Goal: Use online tool/utility: Utilize a website feature to perform a specific function

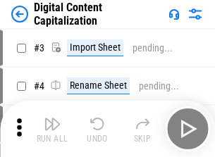
click at [52, 118] on img "button" at bounding box center [52, 124] width 17 height 17
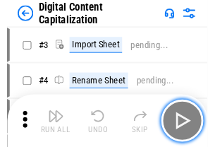
scroll to position [41, 0]
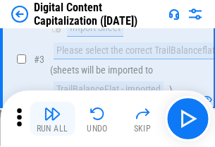
click at [52, 118] on img "button" at bounding box center [52, 113] width 17 height 17
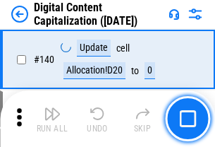
scroll to position [1496, 0]
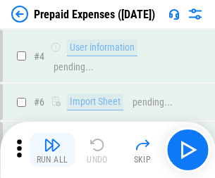
click at [52, 140] on img "button" at bounding box center [52, 145] width 17 height 17
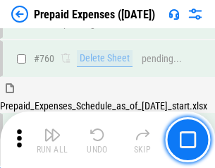
scroll to position [3909, 0]
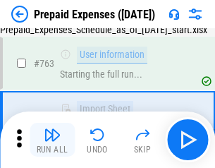
click at [52, 140] on img "button" at bounding box center [52, 134] width 17 height 17
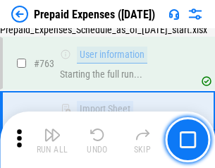
scroll to position [3992, 0]
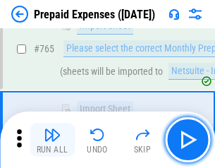
click at [52, 140] on img "button" at bounding box center [52, 134] width 17 height 17
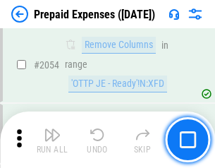
scroll to position [14742, 0]
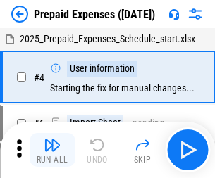
click at [52, 150] on img "button" at bounding box center [52, 145] width 17 height 17
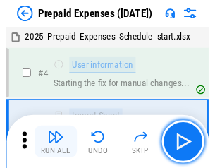
scroll to position [62, 0]
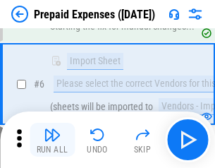
click at [52, 140] on img "button" at bounding box center [52, 134] width 17 height 17
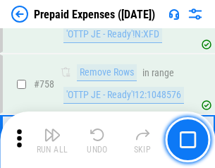
scroll to position [5025, 0]
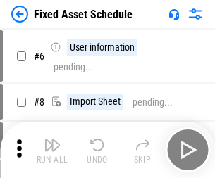
click at [52, 150] on img "button" at bounding box center [52, 145] width 17 height 17
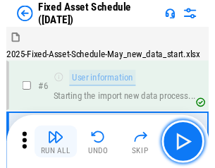
scroll to position [76, 0]
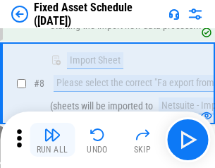
click at [52, 140] on img "button" at bounding box center [52, 134] width 17 height 17
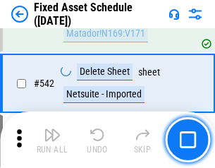
scroll to position [5028, 0]
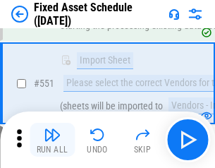
click at [52, 140] on img "button" at bounding box center [52, 134] width 17 height 17
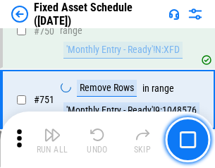
scroll to position [6876, 0]
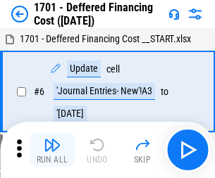
click at [52, 150] on img "button" at bounding box center [52, 145] width 17 height 17
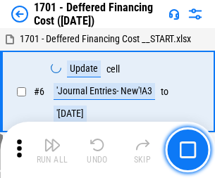
scroll to position [169, 0]
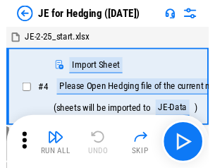
scroll to position [2, 0]
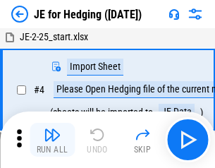
click at [52, 140] on img "button" at bounding box center [52, 134] width 17 height 17
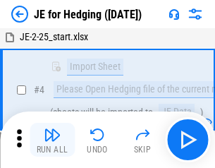
click at [52, 140] on img "button" at bounding box center [52, 134] width 17 height 17
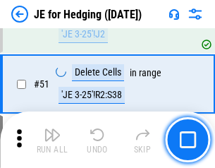
scroll to position [913, 0]
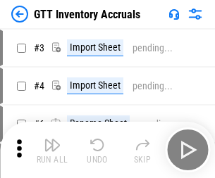
click at [52, 140] on img "button" at bounding box center [52, 145] width 17 height 17
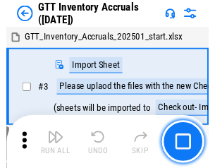
scroll to position [2, 0]
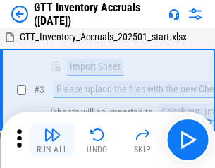
click at [52, 140] on img "button" at bounding box center [52, 134] width 17 height 17
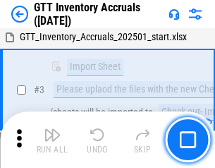
scroll to position [91, 0]
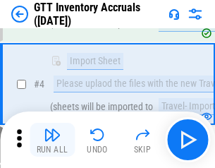
click at [52, 140] on img "button" at bounding box center [52, 134] width 17 height 17
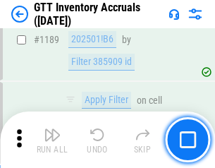
scroll to position [11517, 0]
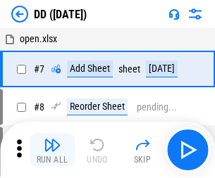
click at [52, 150] on img "button" at bounding box center [52, 145] width 17 height 17
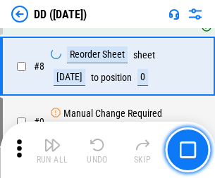
scroll to position [136, 0]
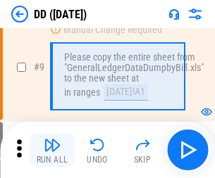
click at [52, 150] on img "button" at bounding box center [52, 145] width 17 height 17
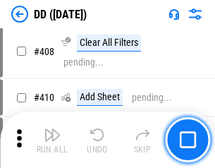
scroll to position [6310, 0]
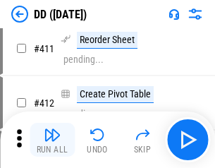
click at [52, 140] on img "button" at bounding box center [52, 134] width 17 height 17
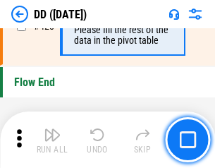
scroll to position [6750, 0]
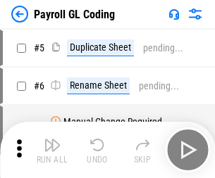
click at [52, 150] on img "button" at bounding box center [52, 145] width 17 height 17
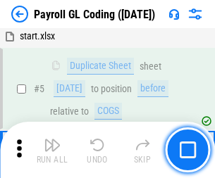
scroll to position [169, 0]
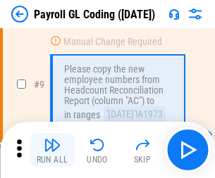
click at [52, 150] on img "button" at bounding box center [52, 145] width 17 height 17
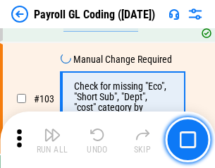
scroll to position [3309, 0]
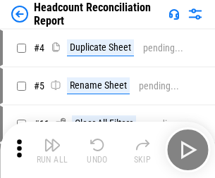
click at [52, 150] on img "button" at bounding box center [52, 145] width 17 height 17
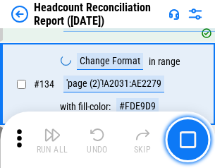
scroll to position [1695, 0]
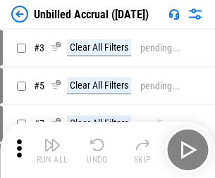
click at [52, 150] on img "button" at bounding box center [52, 145] width 17 height 17
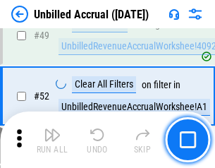
scroll to position [1279, 0]
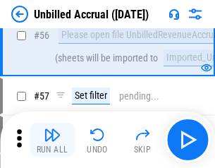
click at [52, 140] on img "button" at bounding box center [52, 134] width 17 height 17
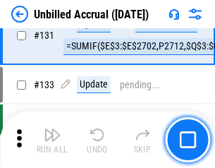
scroll to position [4201, 0]
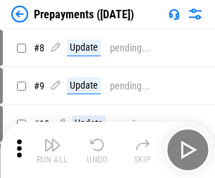
click at [52, 150] on img "button" at bounding box center [52, 145] width 17 height 17
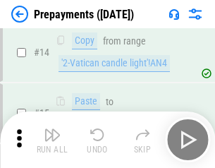
scroll to position [88, 0]
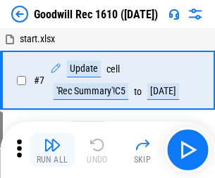
click at [52, 150] on img "button" at bounding box center [52, 145] width 17 height 17
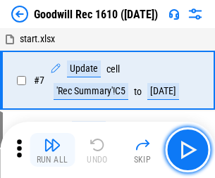
scroll to position [241, 0]
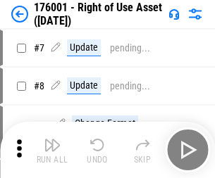
click at [52, 150] on img "button" at bounding box center [52, 145] width 17 height 17
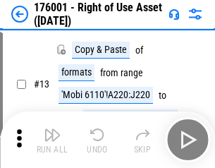
scroll to position [91, 0]
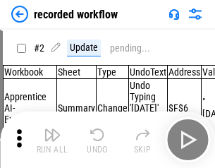
click at [52, 140] on img "button" at bounding box center [52, 134] width 17 height 17
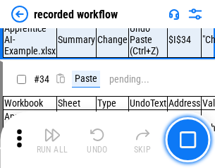
scroll to position [4408, 0]
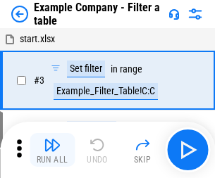
click at [52, 150] on img "button" at bounding box center [52, 145] width 17 height 17
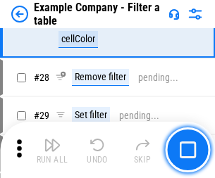
scroll to position [1291, 0]
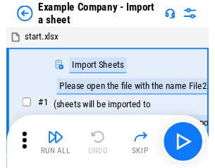
scroll to position [22, 0]
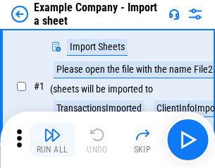
click at [52, 140] on img "button" at bounding box center [52, 134] width 17 height 17
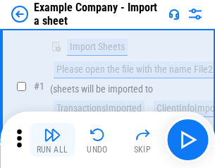
click at [52, 140] on img "button" at bounding box center [52, 134] width 17 height 17
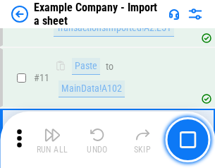
scroll to position [312, 0]
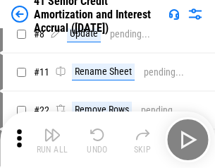
click at [52, 140] on img "button" at bounding box center [52, 134] width 17 height 17
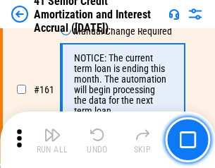
click at [52, 140] on img "button" at bounding box center [52, 134] width 17 height 17
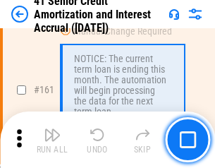
scroll to position [1508, 0]
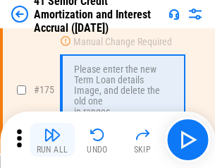
click at [52, 140] on img "button" at bounding box center [52, 134] width 17 height 17
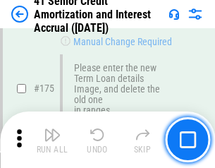
scroll to position [1652, 0]
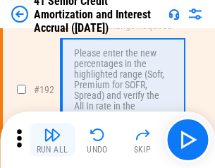
click at [52, 140] on img "button" at bounding box center [52, 134] width 17 height 17
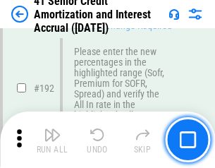
scroll to position [1800, 0]
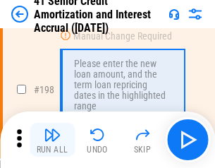
click at [52, 140] on img "button" at bounding box center [52, 134] width 17 height 17
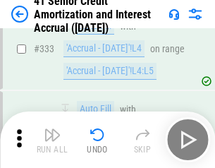
scroll to position [3603, 0]
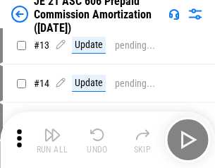
click at [52, 140] on img "button" at bounding box center [52, 134] width 17 height 17
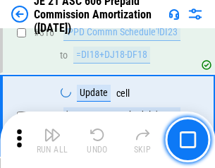
scroll to position [2633, 0]
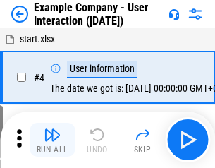
click at [52, 140] on img "button" at bounding box center [52, 134] width 17 height 17
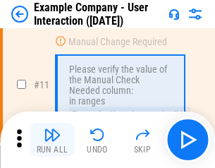
click at [52, 140] on img "button" at bounding box center [52, 134] width 17 height 17
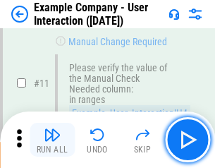
scroll to position [305, 0]
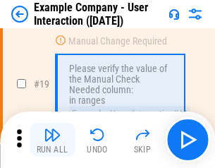
click at [52, 140] on img "button" at bounding box center [52, 134] width 17 height 17
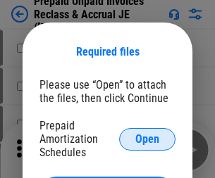
click at [147, 139] on span "Open" at bounding box center [147, 139] width 24 height 11
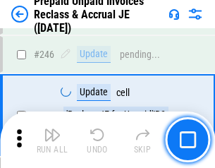
scroll to position [1904, 0]
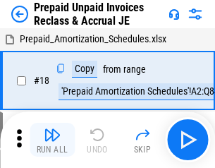
click at [52, 140] on img "button" at bounding box center [52, 134] width 17 height 17
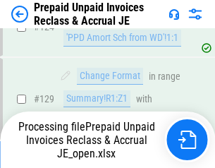
scroll to position [1023, 0]
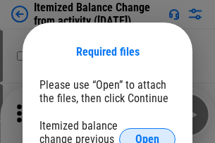
click at [147, 134] on span "Open" at bounding box center [147, 139] width 24 height 11
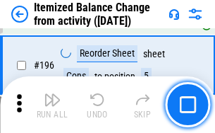
scroll to position [2714, 0]
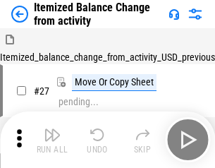
scroll to position [22, 0]
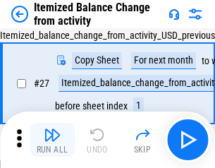
click at [52, 140] on img "button" at bounding box center [52, 134] width 17 height 17
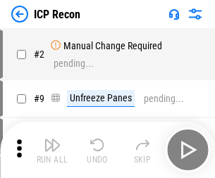
scroll to position [6, 0]
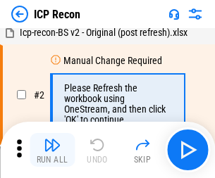
click at [52, 150] on img "button" at bounding box center [52, 145] width 17 height 17
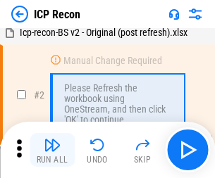
click at [52, 150] on img "button" at bounding box center [52, 145] width 17 height 17
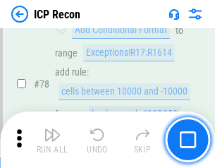
scroll to position [1382, 0]
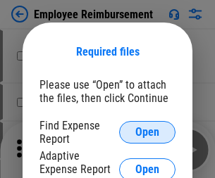
click at [147, 133] on span "Open" at bounding box center [147, 132] width 24 height 11
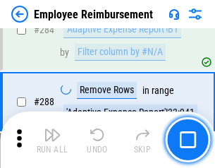
scroll to position [3833, 0]
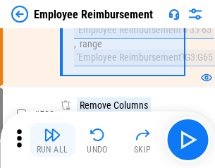
click at [52, 140] on img "button" at bounding box center [52, 134] width 17 height 17
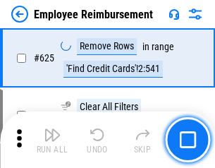
scroll to position [8444, 0]
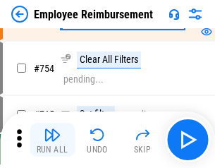
click at [52, 140] on img "button" at bounding box center [52, 134] width 17 height 17
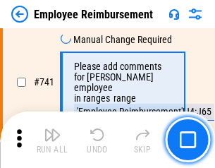
scroll to position [9895, 0]
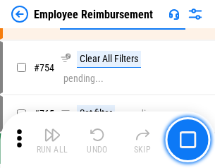
click at [52, 140] on img "button" at bounding box center [52, 134] width 17 height 17
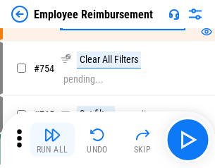
click at [52, 140] on img "button" at bounding box center [52, 134] width 17 height 17
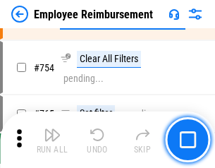
click at [52, 140] on img "button" at bounding box center [52, 134] width 17 height 17
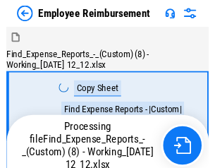
scroll to position [48, 0]
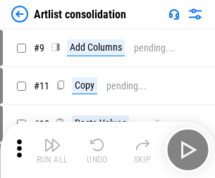
click at [52, 150] on img "button" at bounding box center [52, 145] width 17 height 17
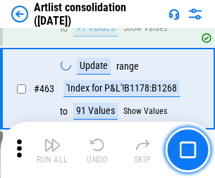
scroll to position [6175, 0]
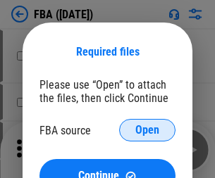
click at [147, 130] on span "Open" at bounding box center [147, 130] width 24 height 11
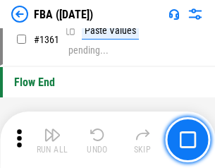
scroll to position [15146, 0]
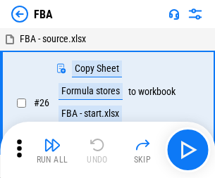
scroll to position [14, 0]
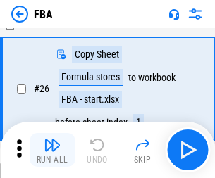
click at [52, 150] on img "button" at bounding box center [52, 145] width 17 height 17
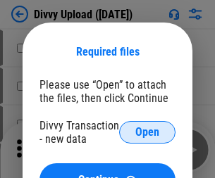
click at [147, 133] on span "Open" at bounding box center [147, 132] width 24 height 11
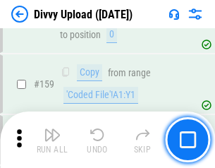
scroll to position [1460, 0]
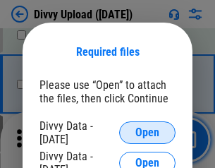
click at [147, 133] on span "Open" at bounding box center [147, 132] width 24 height 11
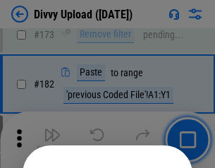
scroll to position [1583, 0]
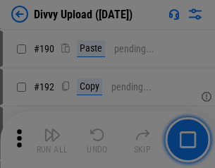
scroll to position [1780, 0]
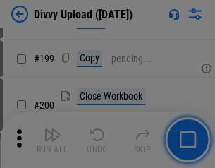
scroll to position [2051, 0]
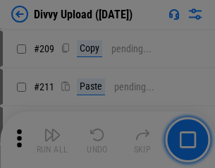
scroll to position [2396, 0]
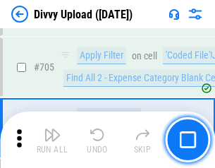
scroll to position [9648, 0]
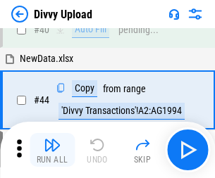
click at [52, 150] on img "button" at bounding box center [52, 145] width 17 height 17
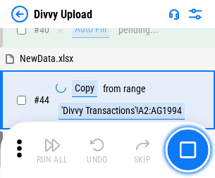
scroll to position [155, 0]
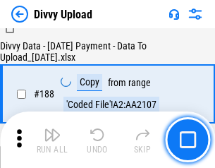
scroll to position [1660, 0]
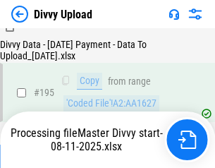
scroll to position [1971, 0]
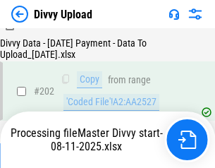
scroll to position [2282, 0]
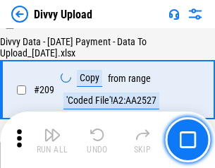
scroll to position [2593, 0]
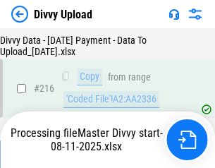
scroll to position [2904, 0]
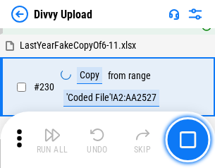
scroll to position [3500, 0]
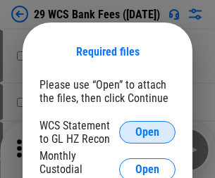
click at [147, 133] on span "Open" at bounding box center [147, 132] width 24 height 11
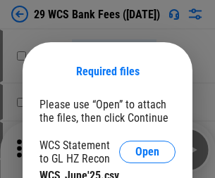
scroll to position [20, 0]
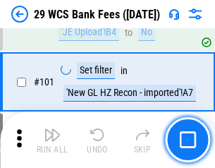
scroll to position [1374, 0]
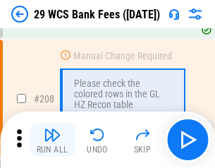
click at [52, 140] on img "button" at bounding box center [52, 134] width 17 height 17
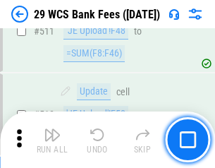
scroll to position [7096, 0]
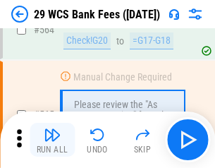
click at [52, 140] on img "button" at bounding box center [52, 134] width 17 height 17
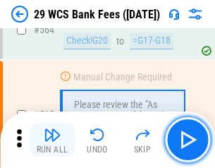
scroll to position [7627, 0]
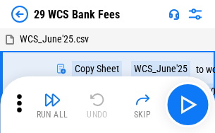
scroll to position [25, 0]
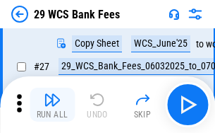
click at [52, 104] on img "button" at bounding box center [52, 99] width 17 height 17
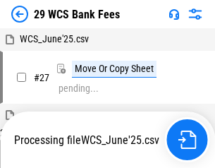
scroll to position [8, 0]
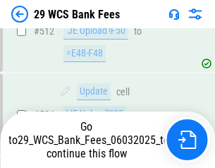
scroll to position [7529, 0]
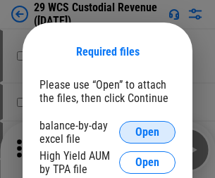
click at [147, 133] on span "Open" at bounding box center [147, 132] width 24 height 11
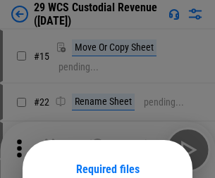
scroll to position [118, 0]
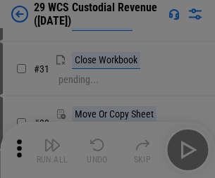
scroll to position [303, 0]
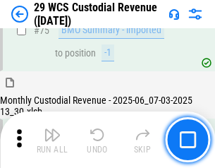
scroll to position [1473, 0]
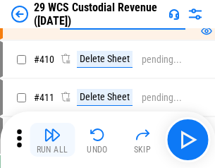
click at [52, 140] on img "button" at bounding box center [52, 134] width 17 height 17
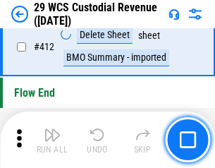
scroll to position [6735, 0]
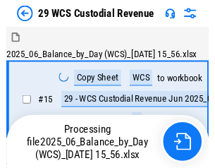
scroll to position [34, 0]
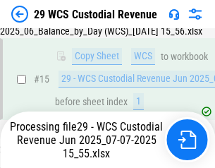
scroll to position [319, 0]
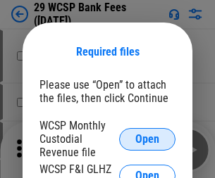
click at [147, 139] on span "Open" at bounding box center [147, 139] width 24 height 11
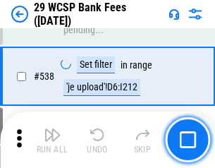
scroll to position [5419, 0]
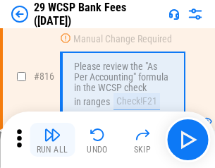
click at [52, 140] on img "button" at bounding box center [52, 134] width 17 height 17
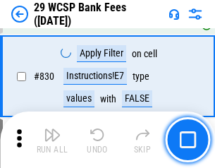
scroll to position [8948, 0]
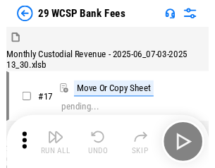
scroll to position [34, 0]
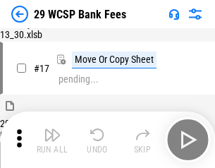
click at [52, 140] on img "button" at bounding box center [52, 134] width 17 height 17
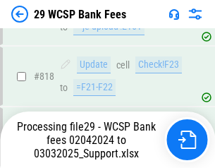
scroll to position [8672, 0]
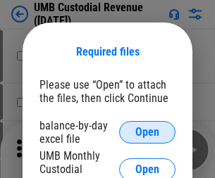
click at [147, 133] on span "Open" at bounding box center [147, 132] width 24 height 11
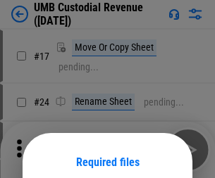
scroll to position [111, 0]
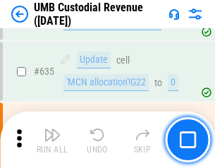
scroll to position [7381, 0]
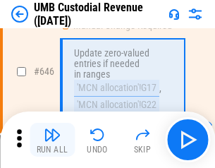
click at [52, 140] on img "button" at bounding box center [52, 134] width 17 height 17
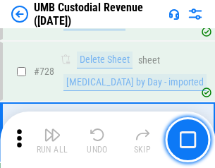
scroll to position [8700, 0]
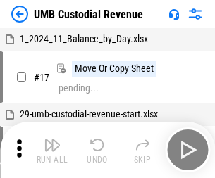
scroll to position [11, 0]
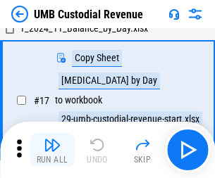
click at [52, 150] on img "button" at bounding box center [52, 145] width 17 height 17
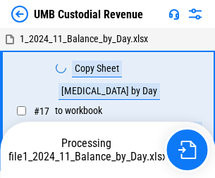
scroll to position [11, 0]
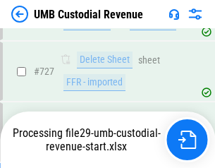
scroll to position [8668, 0]
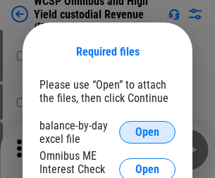
click at [147, 133] on span "Open" at bounding box center [147, 132] width 24 height 11
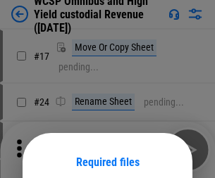
scroll to position [111, 0]
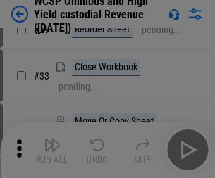
scroll to position [322, 0]
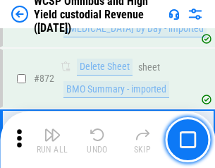
scroll to position [11936, 0]
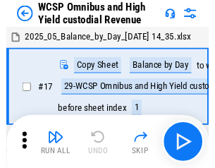
scroll to position [8, 0]
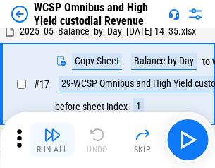
click at [52, 140] on img "button" at bounding box center [52, 134] width 17 height 17
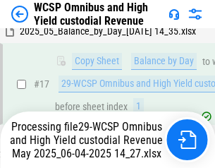
scroll to position [293, 0]
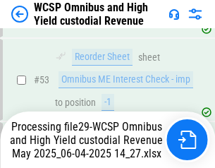
scroll to position [1031, 0]
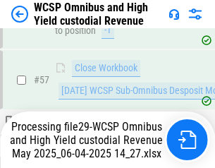
scroll to position [1447, 0]
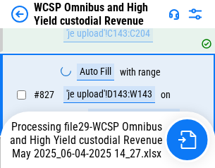
scroll to position [11722, 0]
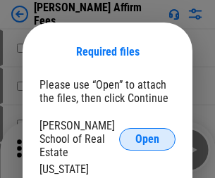
click at [147, 134] on span "Open" at bounding box center [147, 139] width 24 height 11
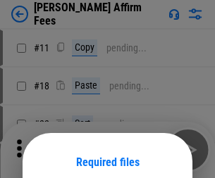
scroll to position [111, 0]
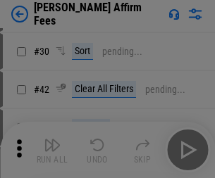
scroll to position [287, 0]
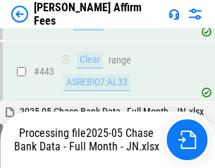
scroll to position [3632, 0]
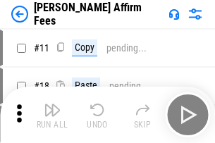
click at [52, 104] on img "button" at bounding box center [52, 110] width 17 height 17
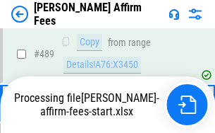
scroll to position [3699, 0]
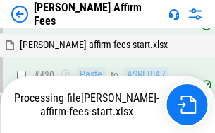
scroll to position [3262, 0]
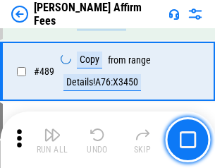
scroll to position [3681, 0]
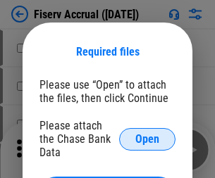
click at [147, 134] on span "Open" at bounding box center [147, 139] width 24 height 11
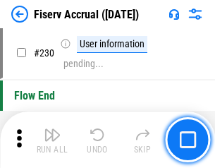
scroll to position [4469, 0]
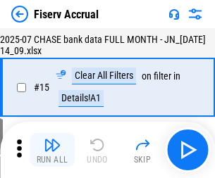
click at [52, 150] on img "button" at bounding box center [52, 145] width 17 height 17
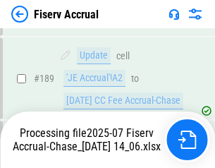
scroll to position [3708, 0]
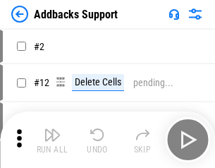
click at [52, 140] on img "button" at bounding box center [52, 134] width 17 height 17
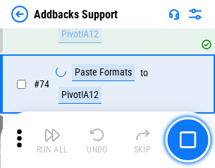
scroll to position [1027, 0]
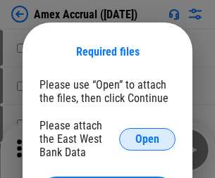
click at [147, 139] on span "Open" at bounding box center [147, 139] width 24 height 11
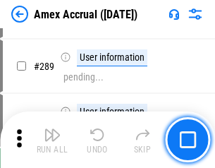
scroll to position [3862, 0]
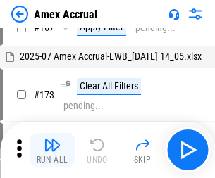
click at [52, 150] on img "button" at bounding box center [52, 145] width 17 height 17
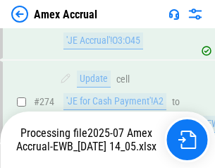
scroll to position [4203, 0]
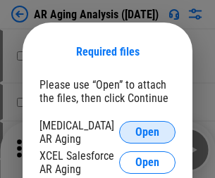
click at [147, 130] on span "Open" at bounding box center [147, 132] width 24 height 11
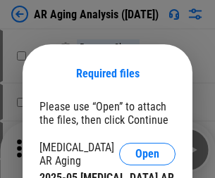
scroll to position [22, 0]
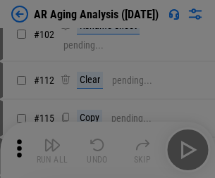
scroll to position [194, 0]
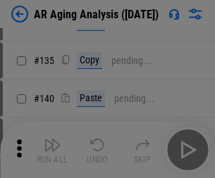
scroll to position [425, 0]
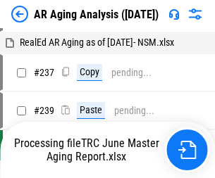
scroll to position [14, 0]
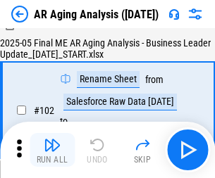
click at [52, 150] on img "button" at bounding box center [52, 145] width 17 height 17
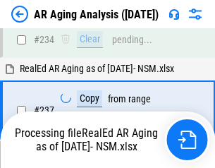
scroll to position [2186, 0]
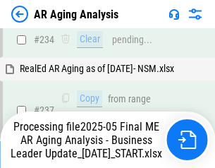
scroll to position [2170, 0]
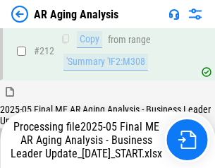
scroll to position [2170, 0]
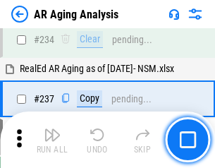
scroll to position [2170, 0]
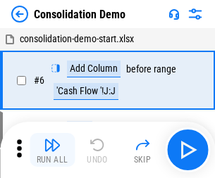
click at [52, 150] on img "button" at bounding box center [52, 145] width 17 height 17
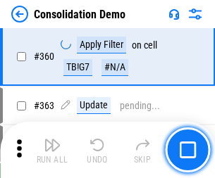
scroll to position [4727, 0]
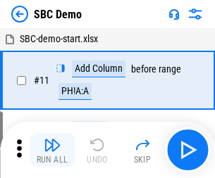
click at [52, 150] on img "button" at bounding box center [52, 145] width 17 height 17
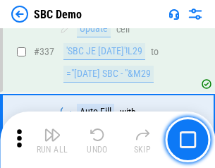
scroll to position [3710, 0]
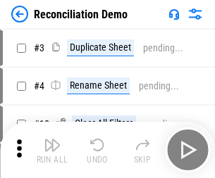
click at [52, 150] on img "button" at bounding box center [52, 145] width 17 height 17
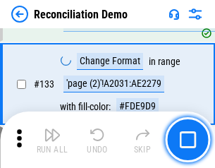
scroll to position [1675, 0]
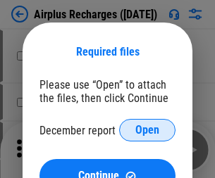
click at [147, 130] on span "Open" at bounding box center [147, 130] width 24 height 11
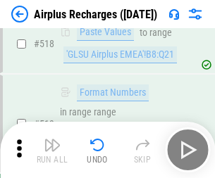
scroll to position [6069, 0]
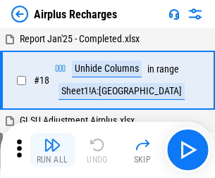
click at [52, 150] on img "button" at bounding box center [52, 145] width 17 height 17
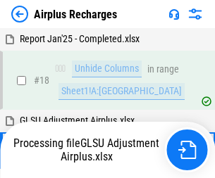
scroll to position [62, 0]
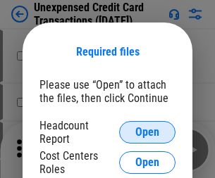
click at [147, 133] on span "Open" at bounding box center [147, 132] width 24 height 11
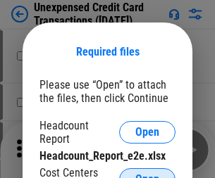
click at [147, 174] on span "Open" at bounding box center [147, 179] width 24 height 11
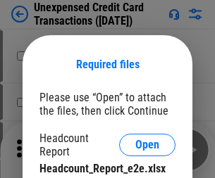
scroll to position [13, 0]
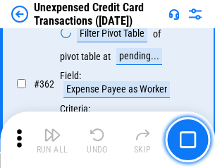
scroll to position [3627, 0]
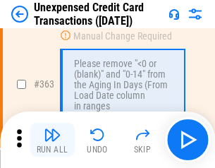
click at [52, 140] on img "button" at bounding box center [52, 134] width 17 height 17
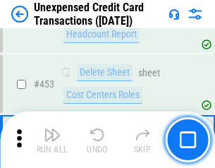
scroll to position [4810, 0]
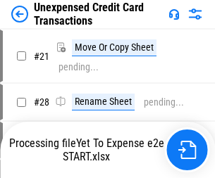
scroll to position [16, 0]
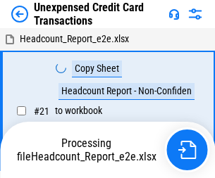
scroll to position [16, 0]
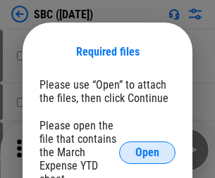
click at [147, 152] on span "Open" at bounding box center [147, 152] width 24 height 11
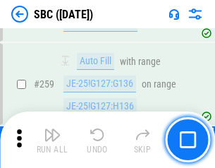
scroll to position [2756, 0]
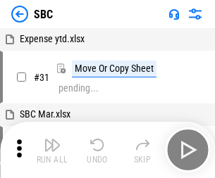
scroll to position [14, 0]
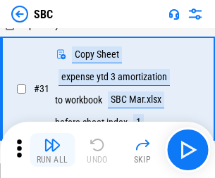
click at [52, 150] on img "button" at bounding box center [52, 145] width 17 height 17
